Goal: Navigation & Orientation: Find specific page/section

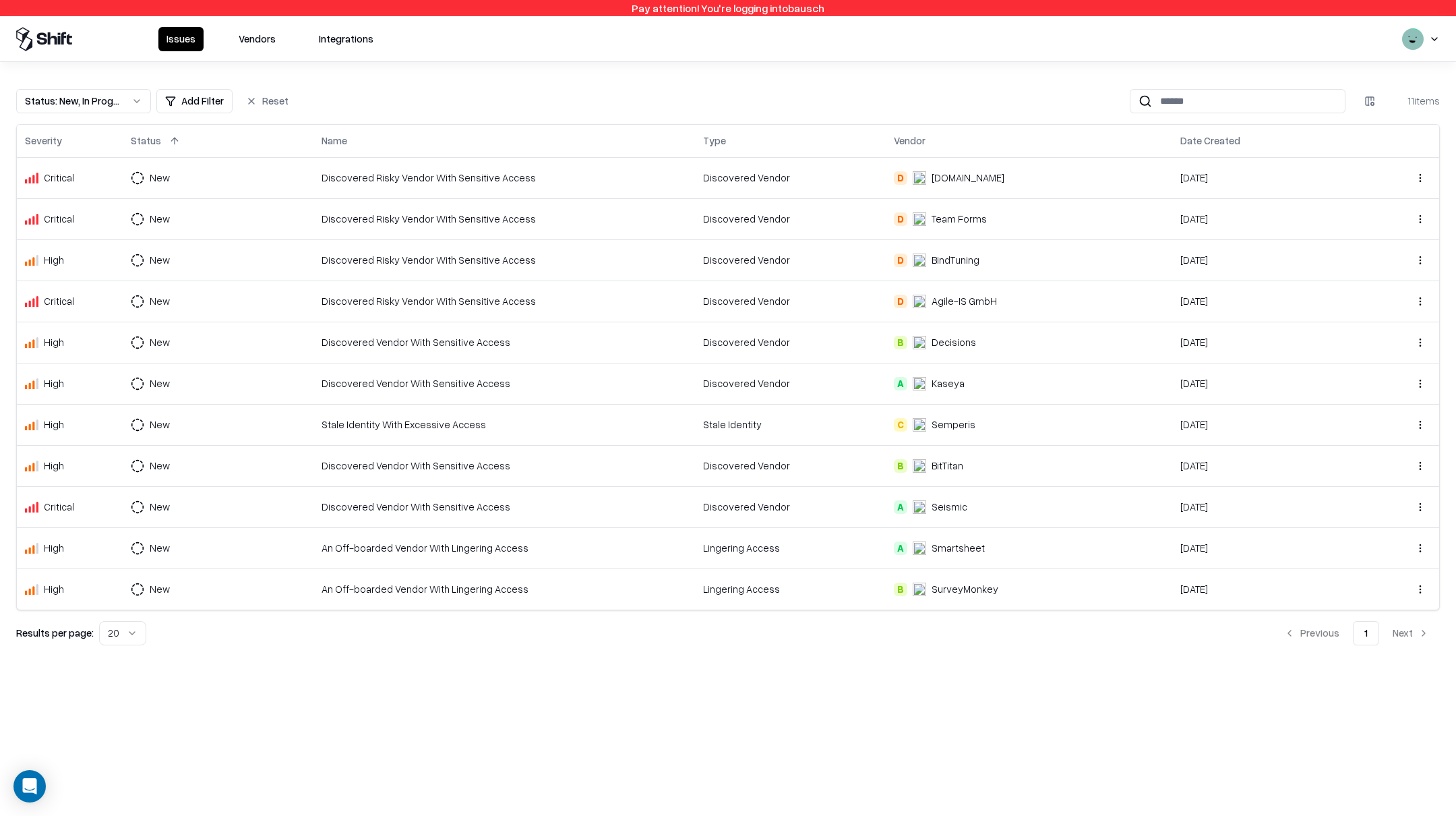
drag, startPoint x: 783, startPoint y: 38, endPoint x: 1059, endPoint y: 46, distance: 276.1
click at [822, 39] on div "Issues Vendors Integrations" at bounding box center [728, 38] width 1456 height 45
click at [1443, 38] on div "Issues Vendors Integrations" at bounding box center [728, 38] width 1456 height 45
click at [1437, 38] on html "Pay attention! You're logging into bausch Issues Vendors Integrations Status : …" at bounding box center [728, 408] width 1456 height 816
click at [1333, 100] on div "Log out" at bounding box center [1405, 107] width 224 height 27
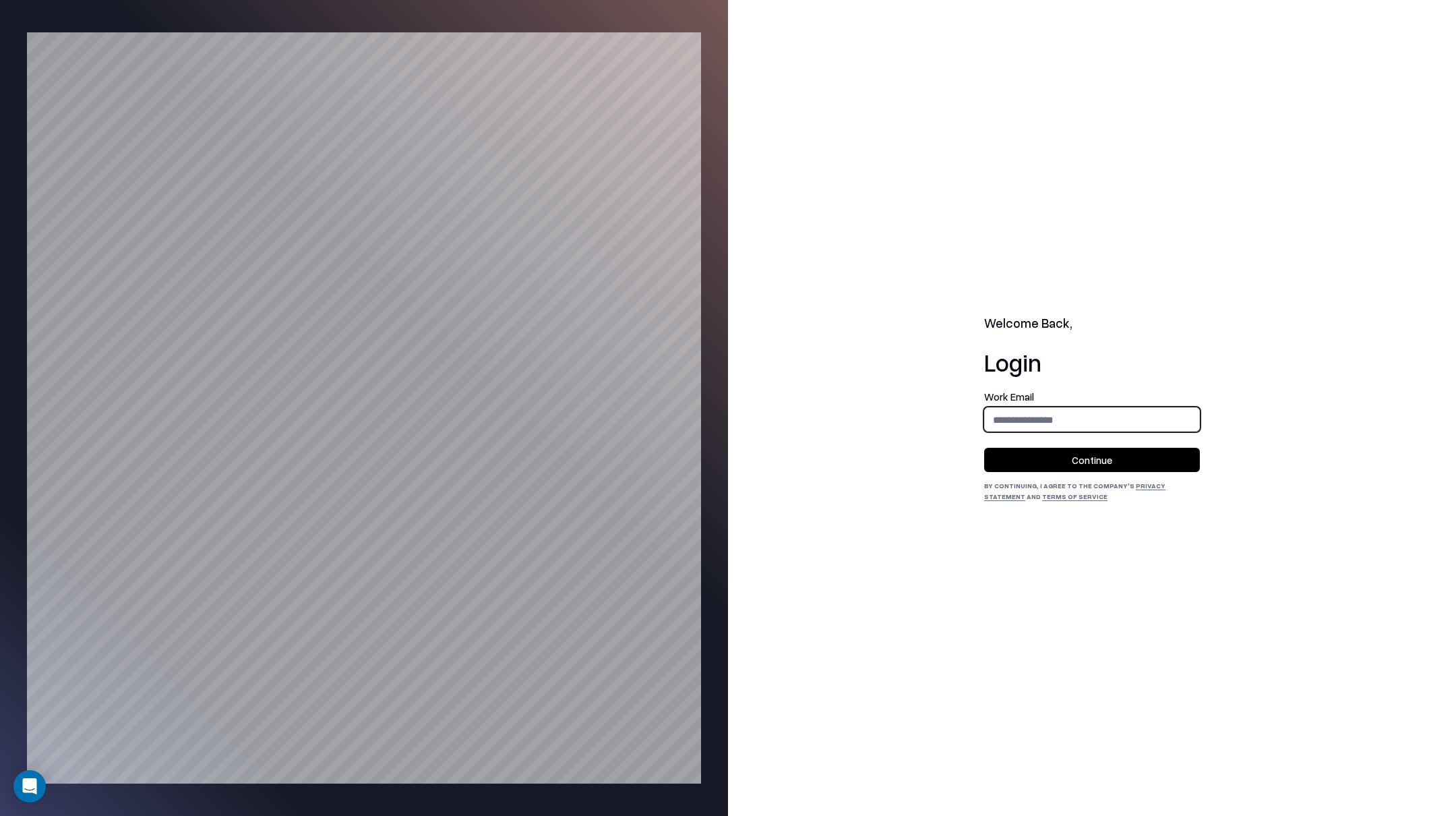
click at [1071, 419] on input "email" at bounding box center [1092, 419] width 214 height 25
type input "**********"
click at [1076, 464] on button "Continue" at bounding box center [1092, 459] width 216 height 24
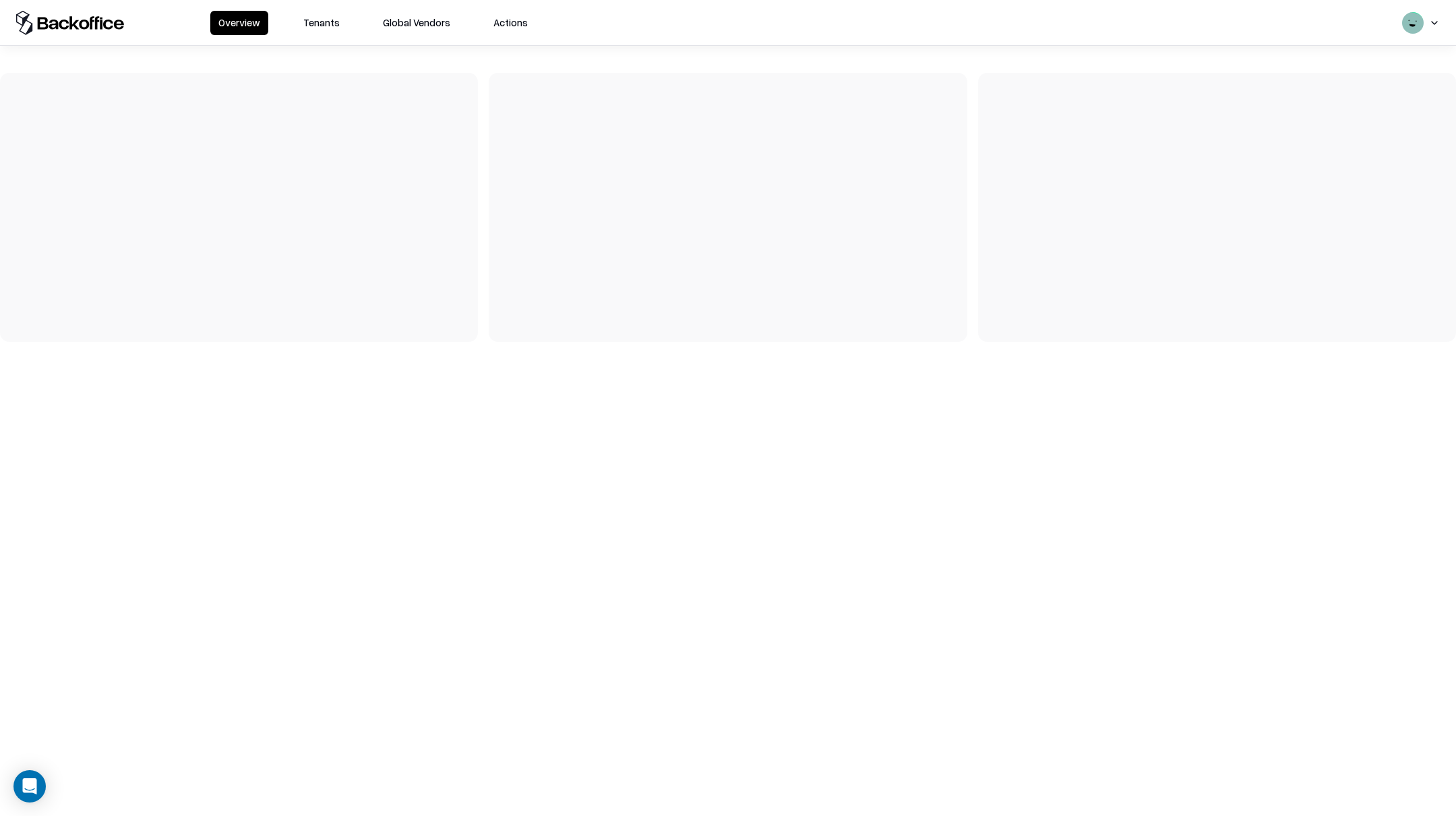
click at [333, 19] on button "Tenants" at bounding box center [321, 23] width 53 height 24
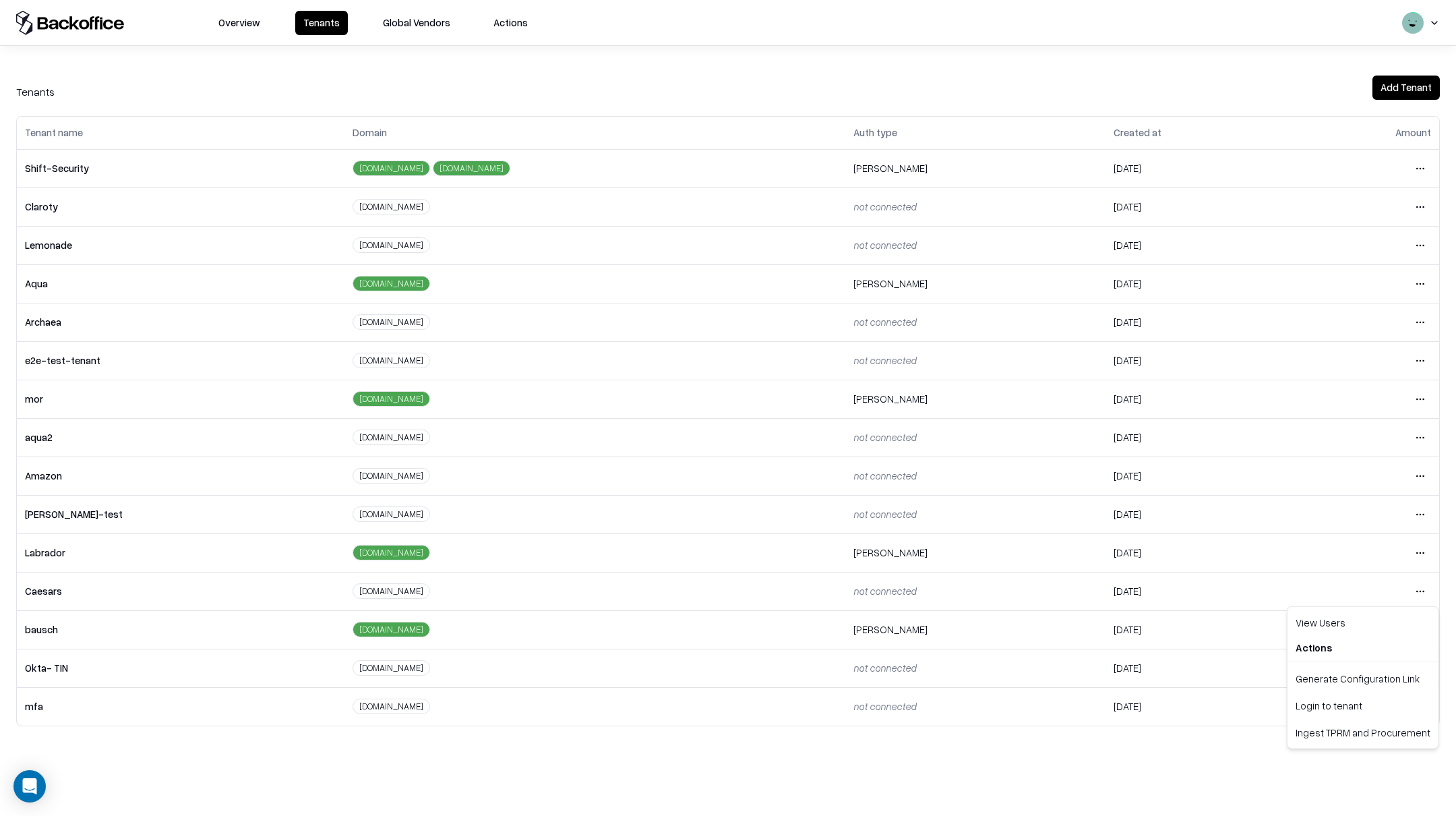
click at [1418, 593] on html "Overview Tenants Global Vendors Actions Tenants Add Tenant Tenant name Domain A…" at bounding box center [728, 408] width 1456 height 816
click at [1318, 703] on div "Login to tenant" at bounding box center [1363, 705] width 145 height 27
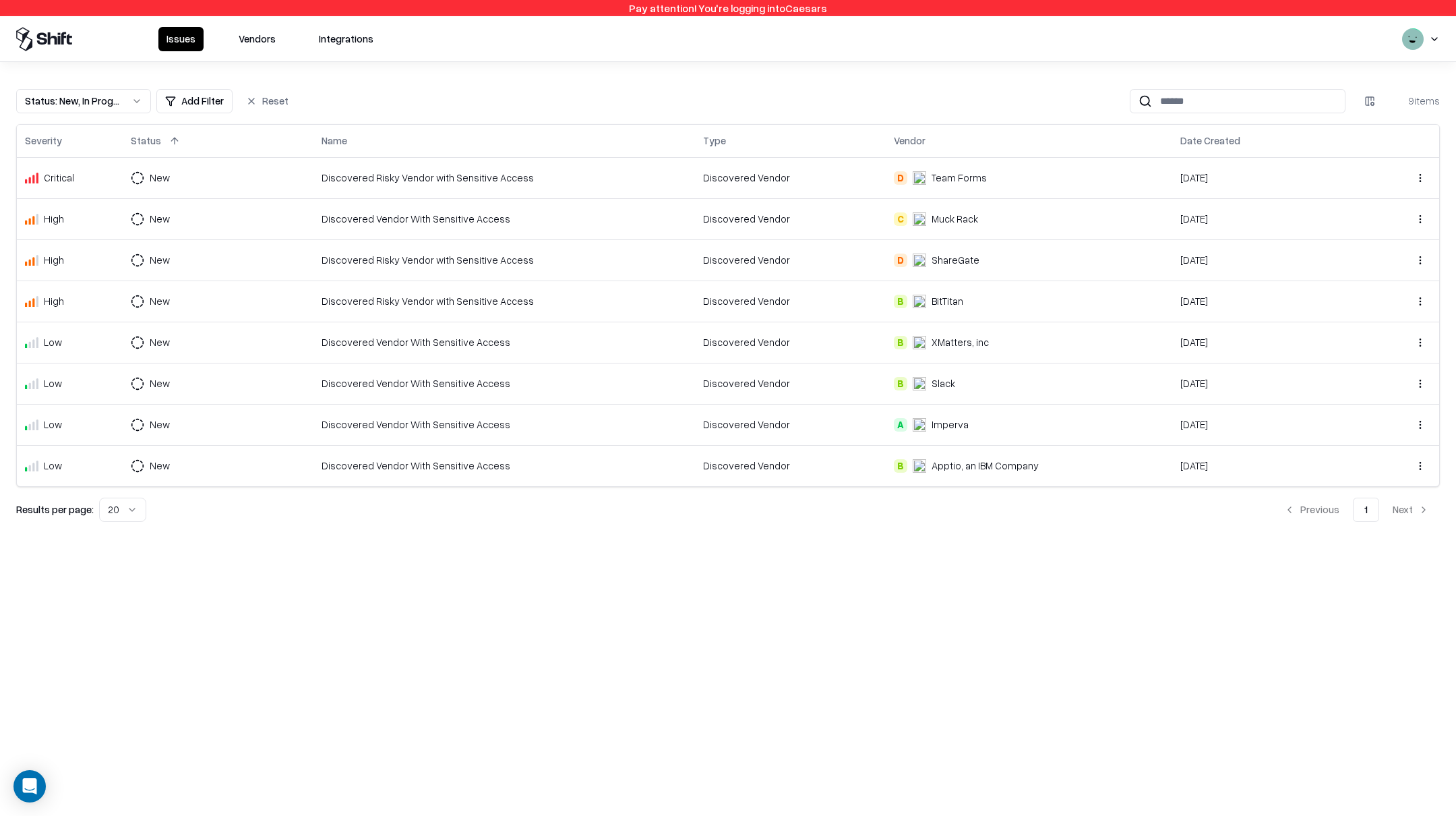
click at [254, 40] on button "Vendors" at bounding box center [257, 39] width 54 height 24
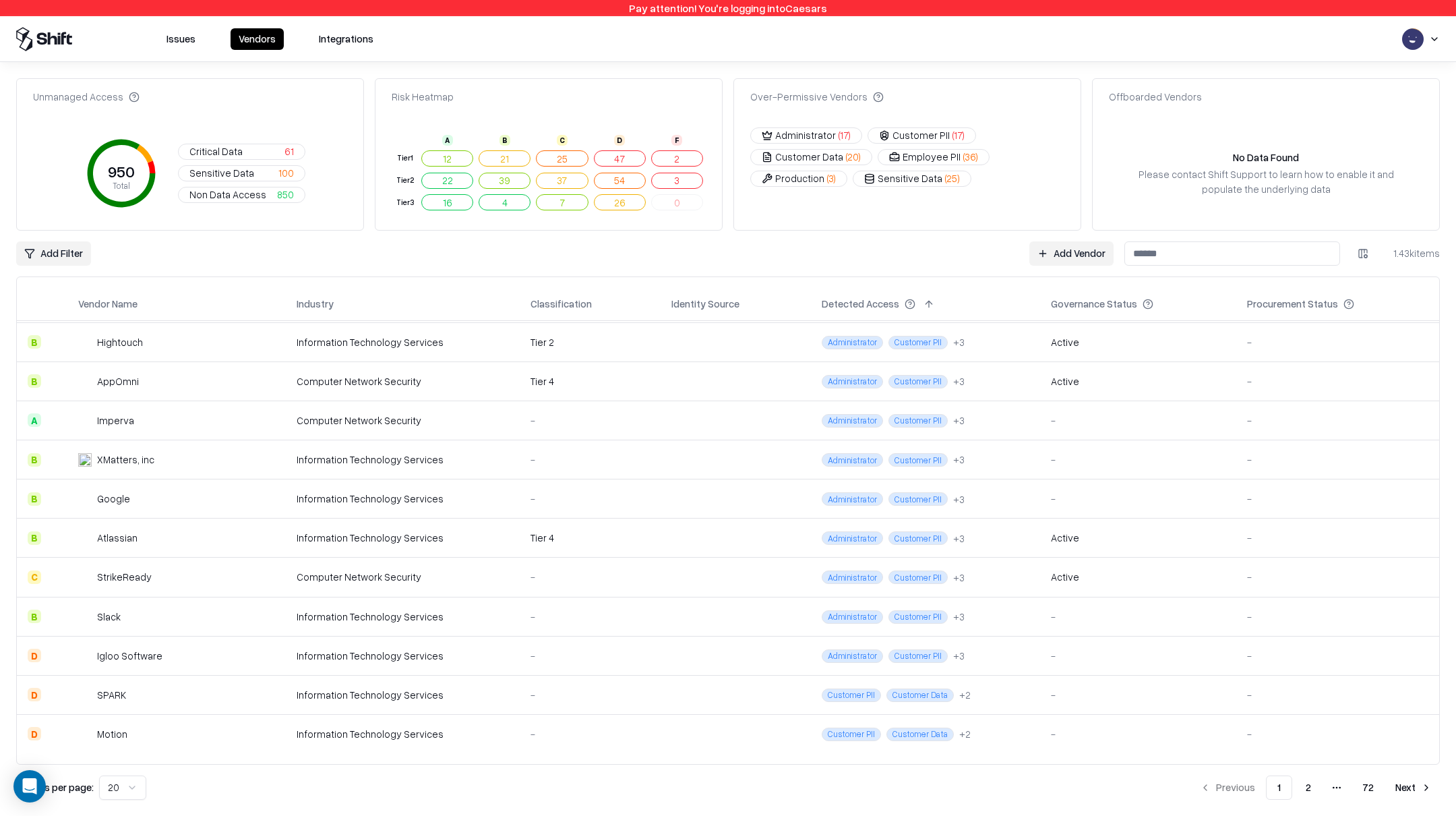
scroll to position [341, 0]
